Goal: Check status: Check status

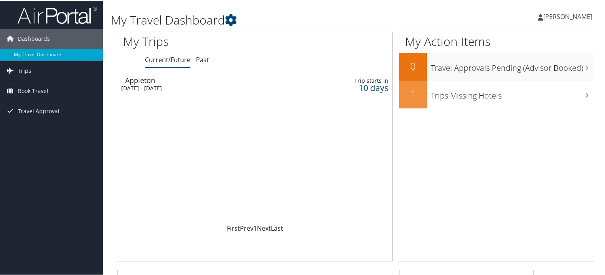
click at [165, 80] on div "Appleton" at bounding box center [212, 79] width 174 height 7
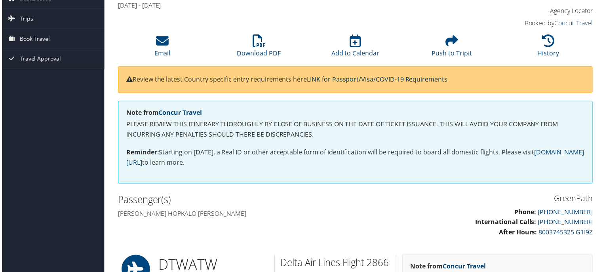
scroll to position [79, 0]
